Goal: Navigation & Orientation: Find specific page/section

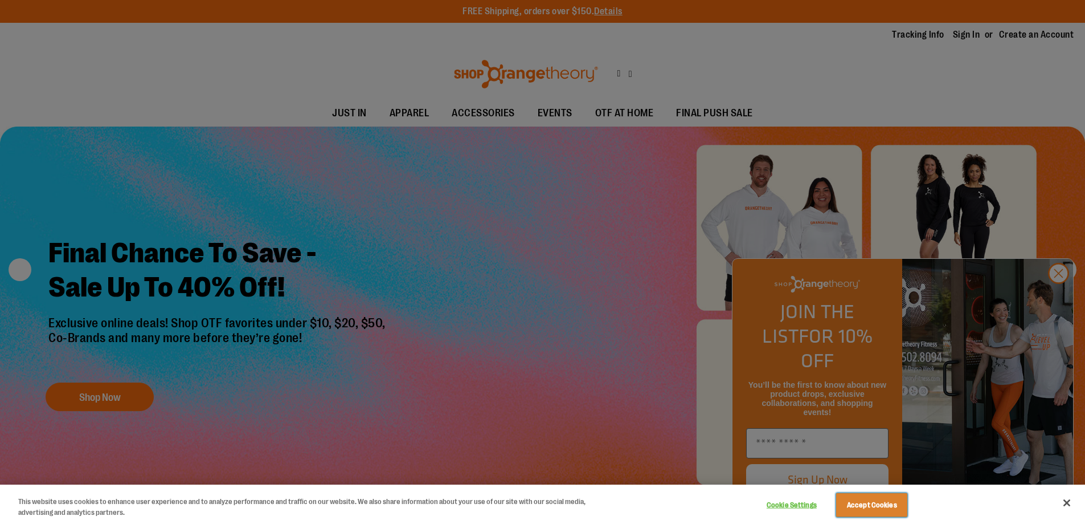
click at [872, 504] on button "Accept Cookies" at bounding box center [871, 505] width 71 height 24
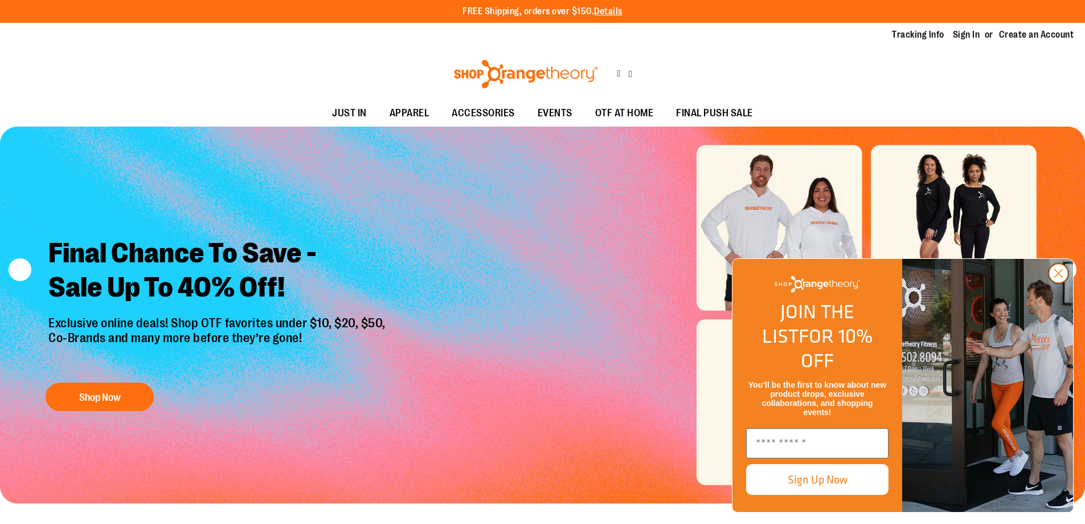
click at [1058, 277] on icon "Close dialog" at bounding box center [1059, 273] width 8 height 8
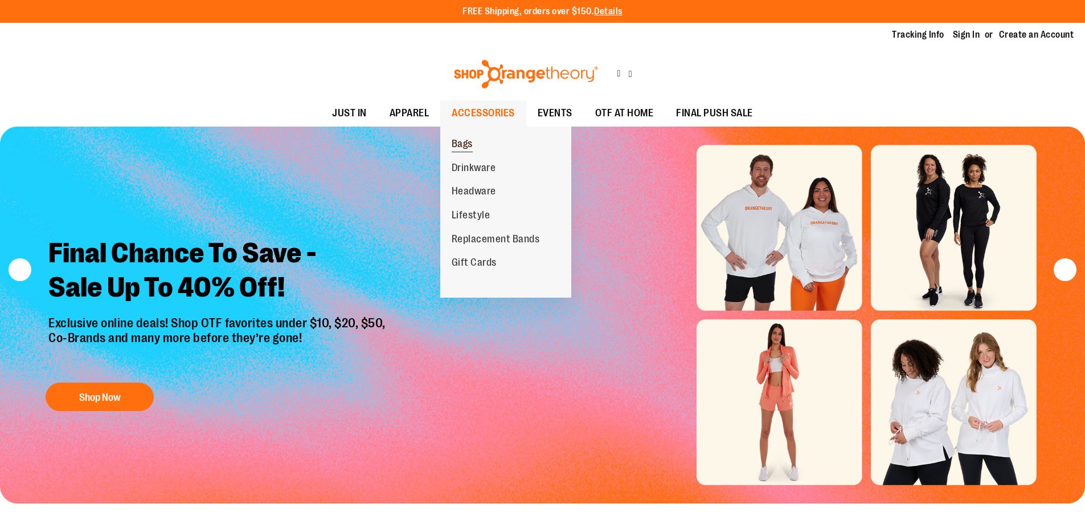
click at [464, 145] on span "Bags" at bounding box center [462, 145] width 21 height 14
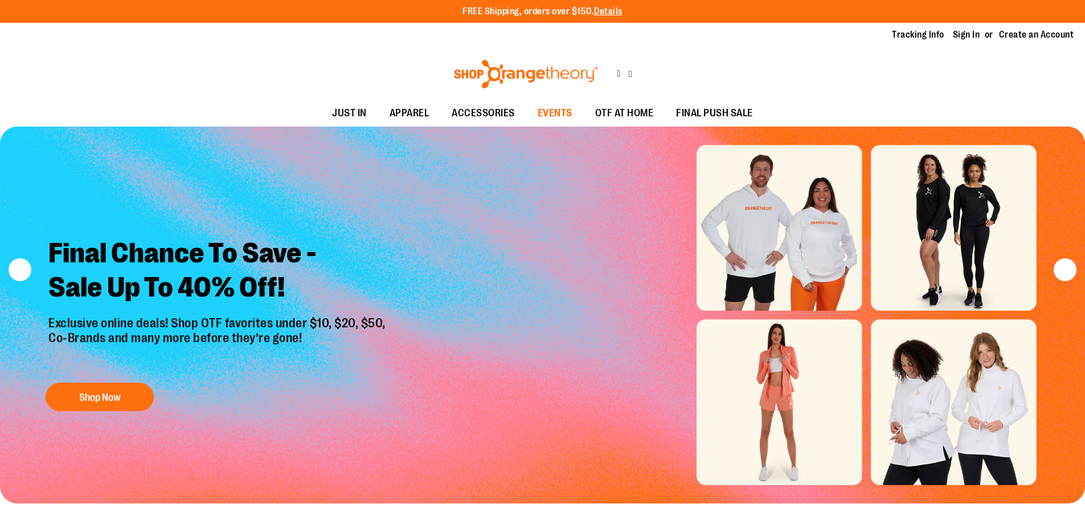
click at [554, 113] on span "EVENTS" at bounding box center [555, 113] width 35 height 26
